Goal: Transaction & Acquisition: Purchase product/service

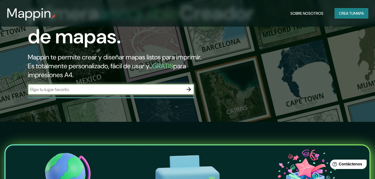
scroll to position [55, 0]
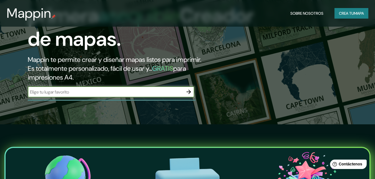
click at [112, 90] on input "text" at bounding box center [105, 92] width 155 height 6
type input "[GEOGRAPHIC_DATA]"
click at [189, 93] on icon "button" at bounding box center [188, 92] width 4 height 4
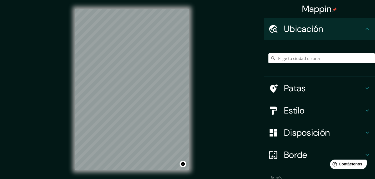
click at [218, 111] on div "Mappin Ubicación Patas Estilo Disposición Borde Elige un borde. Consejo : puede…" at bounding box center [187, 94] width 375 height 188
click at [233, 71] on div "Mappin Ubicación Patas Estilo Disposición Borde Elige un borde. Consejo : puede…" at bounding box center [187, 94] width 375 height 188
click at [190, 77] on div "© Mapbox © OpenStreetMap Improve this map" at bounding box center [132, 89] width 132 height 179
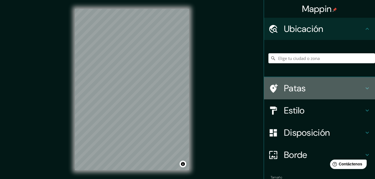
click at [294, 90] on font "Patas" at bounding box center [295, 88] width 22 height 12
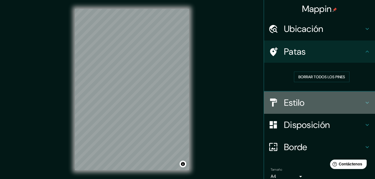
click at [290, 106] on font "Estilo" at bounding box center [294, 103] width 21 height 12
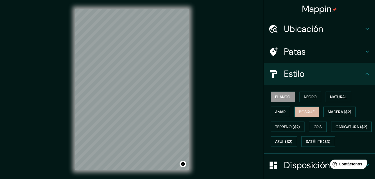
click at [305, 112] on font "Bosque" at bounding box center [307, 111] width 16 height 5
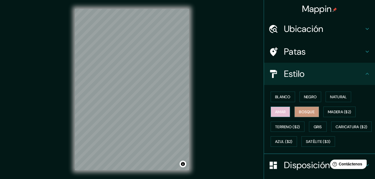
click at [275, 107] on button "Amar" at bounding box center [279, 112] width 19 height 11
click at [316, 128] on font "Gris" at bounding box center [317, 126] width 8 height 5
click at [306, 110] on font "Bosque" at bounding box center [307, 111] width 16 height 5
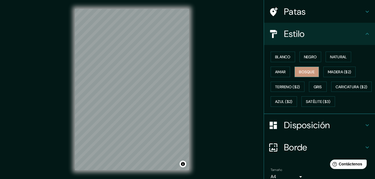
scroll to position [41, 0]
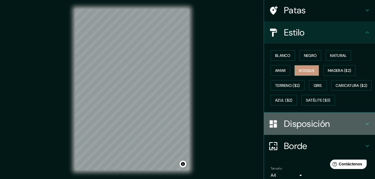
click at [308, 130] on font "Disposición" at bounding box center [307, 124] width 46 height 12
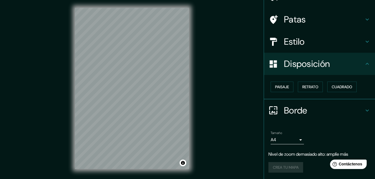
scroll to position [9, 0]
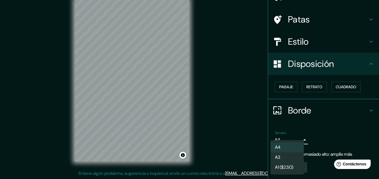
click at [293, 140] on body "Mappin Ubicación Patas Estilo Disposición Paisaje Retrato Cuadrado Borde Elige …" at bounding box center [189, 80] width 379 height 179
click at [284, 158] on li "A3" at bounding box center [286, 158] width 33 height 10
click at [283, 139] on body "Mappin Ubicación Patas Estilo Disposición Paisaje Retrato Cuadrado Borde Elige …" at bounding box center [189, 80] width 379 height 179
click at [274, 148] on li "A4" at bounding box center [286, 147] width 33 height 10
type input "single"
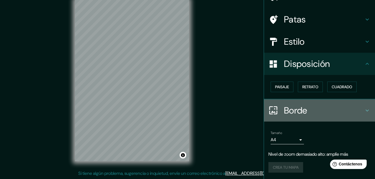
click at [301, 115] on font "Borde" at bounding box center [295, 111] width 23 height 12
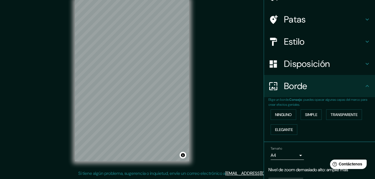
scroll to position [48, 0]
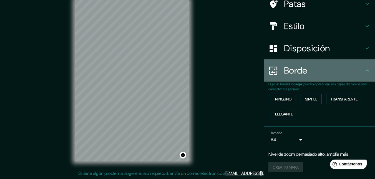
click at [324, 68] on h4 "Borde" at bounding box center [324, 70] width 80 height 11
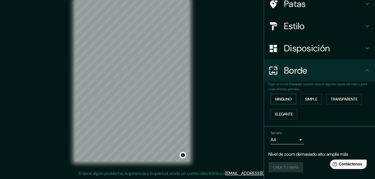
click at [279, 97] on font "Ninguno" at bounding box center [283, 99] width 17 height 5
click at [305, 96] on font "Simple" at bounding box center [311, 98] width 12 height 7
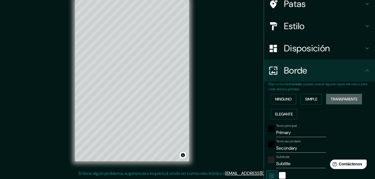
click at [335, 95] on font "Transparente" at bounding box center [343, 98] width 27 height 7
click at [281, 113] on font "Elegante" at bounding box center [284, 114] width 18 height 5
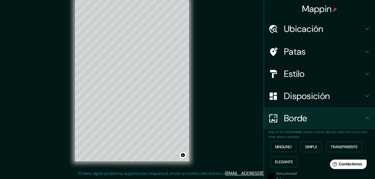
scroll to position [0, 0]
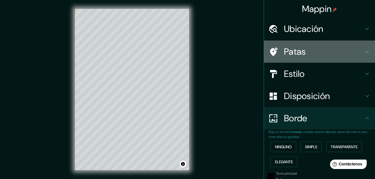
click at [289, 54] on font "Patas" at bounding box center [295, 52] width 22 height 12
type input "164"
type input "33"
type input "16"
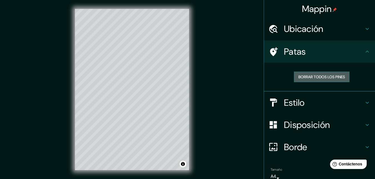
click at [307, 77] on font "Borrar todos los pines" at bounding box center [321, 76] width 47 height 5
